Goal: Use online tool/utility: Utilize a website feature to perform a specific function

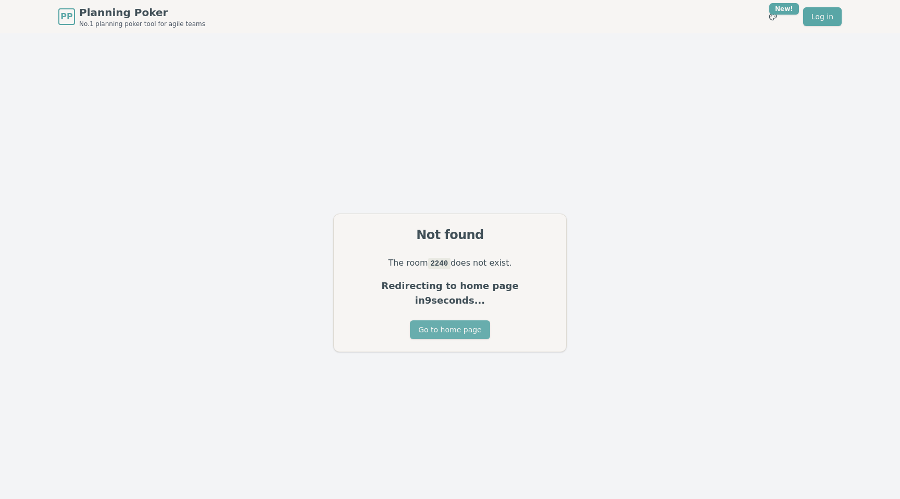
click at [445, 324] on button "Go to home page" at bounding box center [450, 329] width 80 height 19
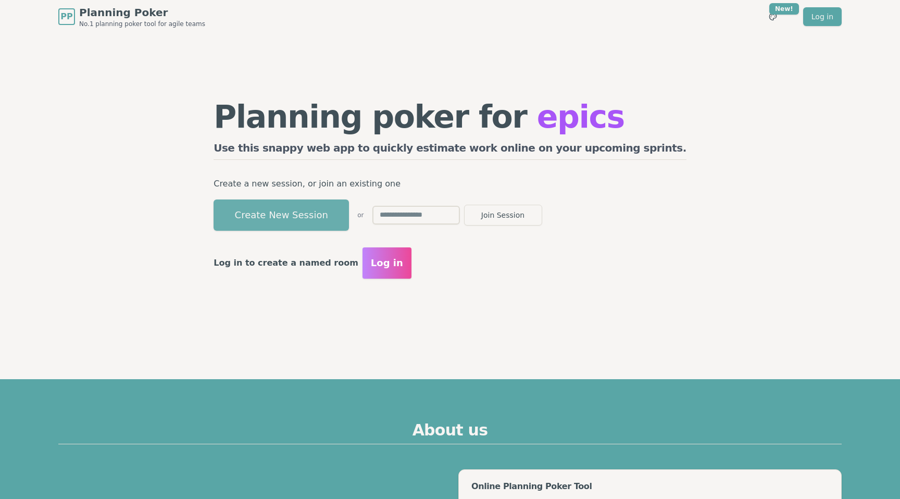
click at [349, 210] on button "Create New Session" at bounding box center [280, 214] width 135 height 31
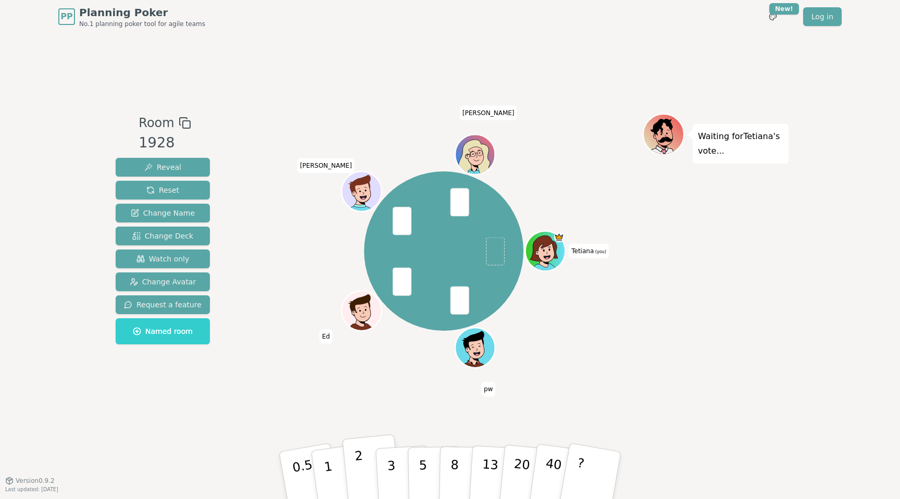
click at [358, 477] on p "2" at bounding box center [361, 476] width 14 height 57
